Goal: Transaction & Acquisition: Purchase product/service

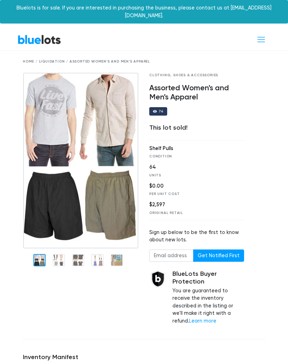
click at [259, 35] on span "Toggle navigation" at bounding box center [260, 39] width 9 height 9
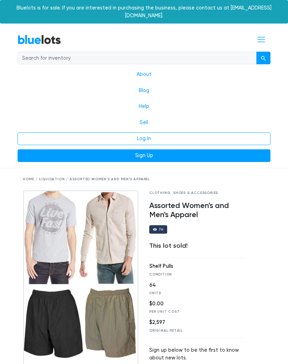
click at [168, 132] on link "Log In" at bounding box center [144, 138] width 253 height 13
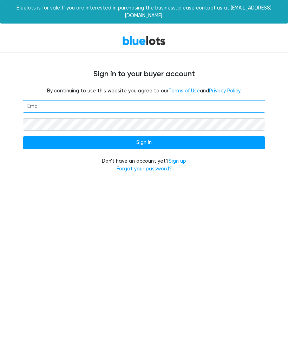
type input "ezbk24@outlook.com"
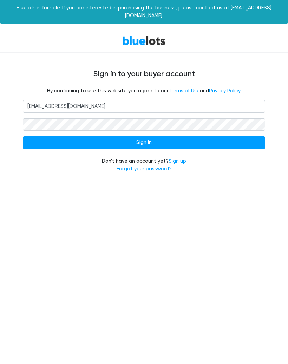
click at [199, 137] on input "Sign In" at bounding box center [144, 142] width 242 height 13
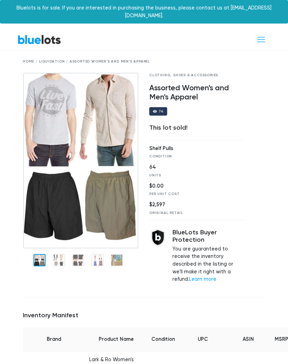
click at [44, 35] on link "BlueLots" at bounding box center [40, 39] width 44 height 10
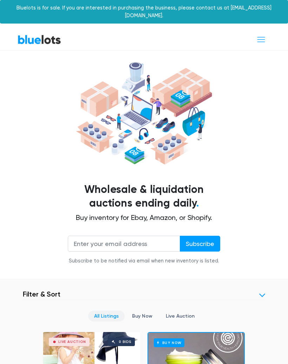
click at [261, 35] on span "Toggle navigation" at bounding box center [260, 39] width 9 height 9
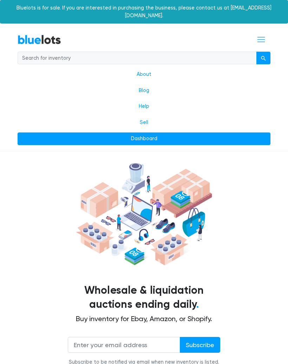
click at [171, 132] on link "Dashboard" at bounding box center [144, 138] width 253 height 13
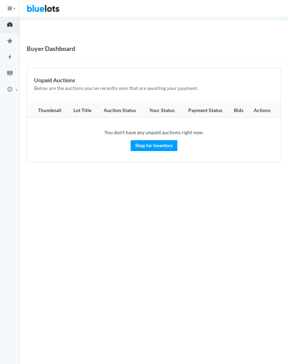
click at [239, 114] on th "Bids" at bounding box center [238, 111] width 19 height 14
click at [13, 9] on button "HIDE MENU" at bounding box center [10, 8] width 20 height 17
click at [53, 11] on img at bounding box center [43, 8] width 33 height 17
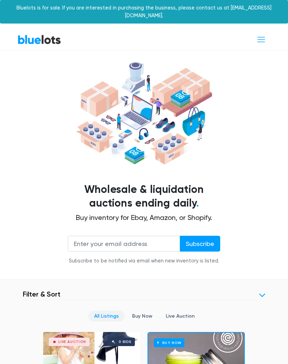
click at [260, 35] on span "Toggle navigation" at bounding box center [260, 39] width 9 height 9
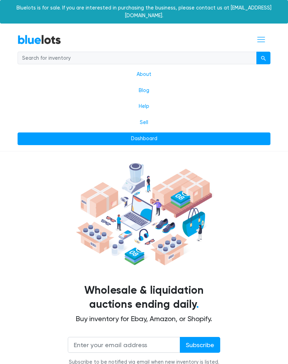
click at [153, 133] on link "Dashboard" at bounding box center [144, 138] width 253 height 13
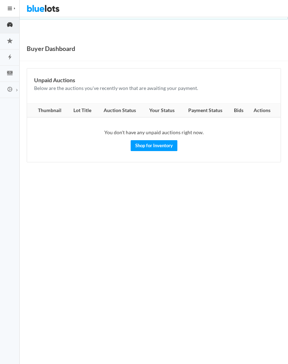
click at [15, 47] on link "Watched Lots" at bounding box center [10, 41] width 20 height 16
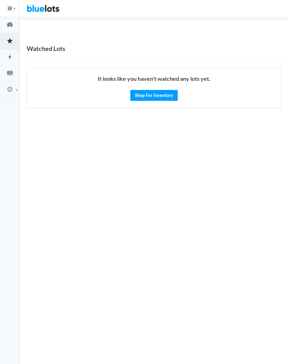
click at [10, 71] on icon "cash" at bounding box center [10, 73] width 20 height 6
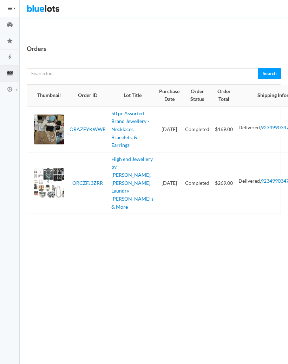
click at [12, 89] on icon "cog" at bounding box center [9, 89] width 5 height 5
click at [11, 40] on icon "star" at bounding box center [10, 40] width 6 height 5
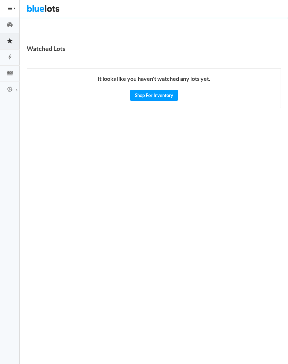
click at [9, 26] on icon "speedometer" at bounding box center [10, 24] width 20 height 6
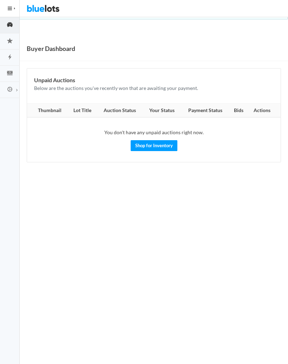
click at [263, 105] on th "Actions" at bounding box center [264, 111] width 33 height 14
click at [241, 109] on th "Bids" at bounding box center [238, 111] width 19 height 14
click at [212, 110] on th "Payment Status" at bounding box center [205, 111] width 48 height 14
click at [191, 182] on body "Bluelots is for sale. If you are interested in purchasing the business, please …" at bounding box center [144, 182] width 288 height 364
click at [10, 6] on button "HIDE MENU" at bounding box center [10, 8] width 20 height 17
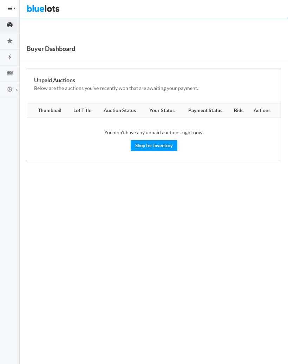
click at [14, 7] on button "HIDE MENU" at bounding box center [10, 8] width 20 height 17
click at [44, 9] on img at bounding box center [43, 8] width 33 height 17
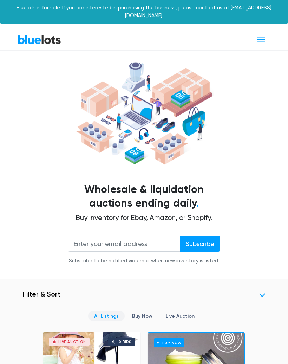
click at [261, 35] on span "Toggle navigation" at bounding box center [260, 39] width 9 height 9
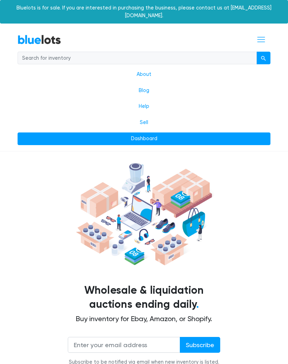
click at [142, 52] on input "search" at bounding box center [137, 58] width 239 height 13
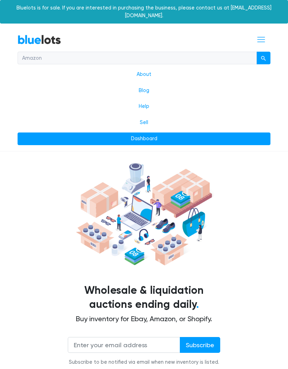
type input "Amazon"
click at [47, 34] on link "BlueLots" at bounding box center [40, 39] width 44 height 10
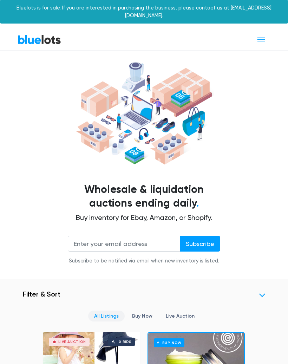
click at [261, 35] on span "Toggle navigation" at bounding box center [260, 39] width 9 height 9
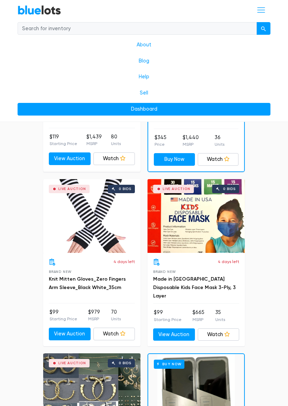
click at [214, 31] on input "search" at bounding box center [137, 28] width 239 height 13
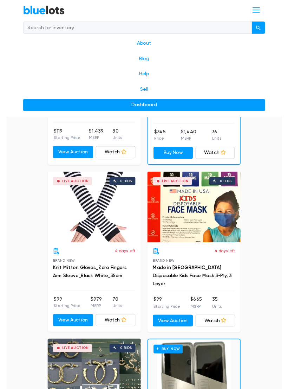
scroll to position [429, 0]
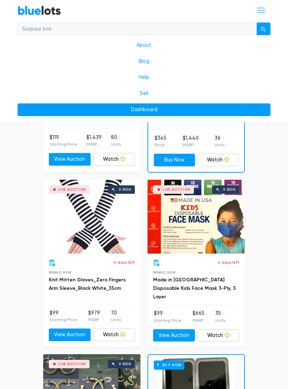
click at [170, 31] on input "Surprise box" at bounding box center [137, 28] width 239 height 13
type input "Surprise box"
click at [93, 59] on link "Blog" at bounding box center [144, 61] width 253 height 16
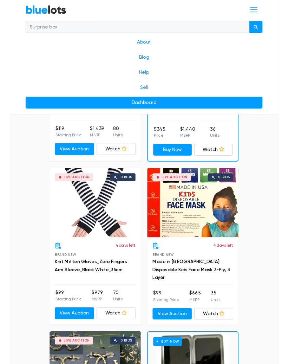
scroll to position [449, 0]
